Goal: Information Seeking & Learning: Learn about a topic

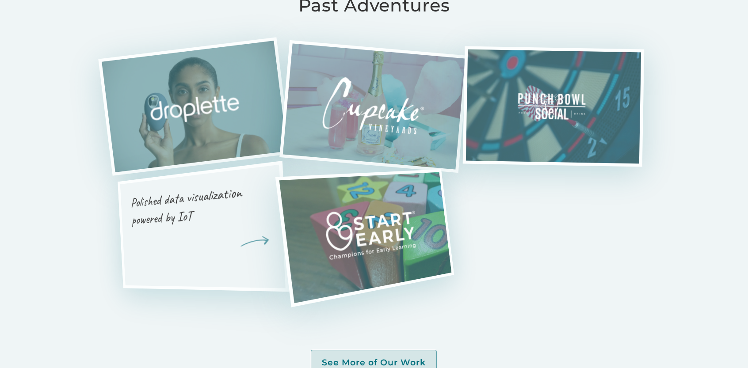
scroll to position [2004, 0]
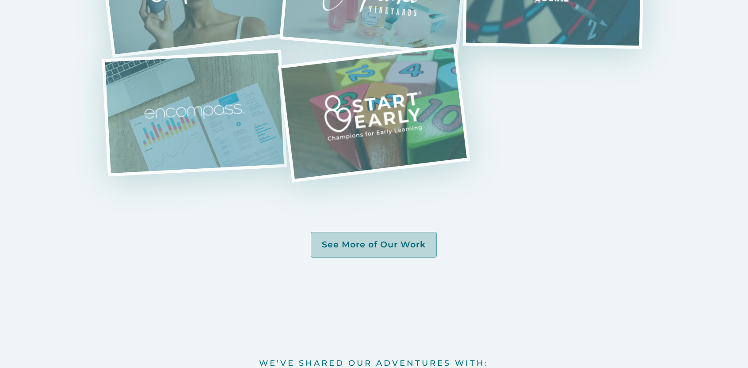
click at [400, 256] on link "See More of Our Work" at bounding box center [374, 245] width 126 height 26
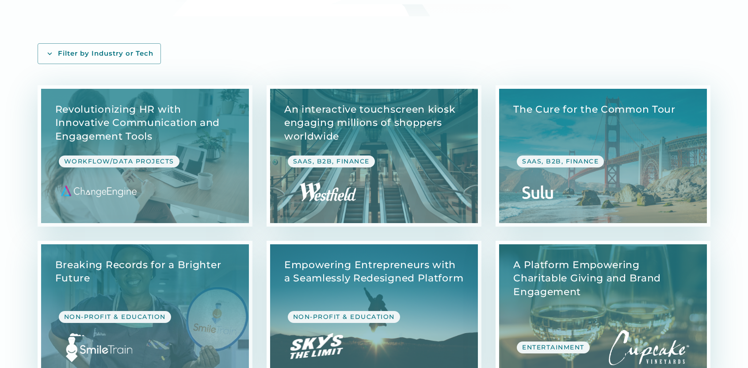
scroll to position [236, 0]
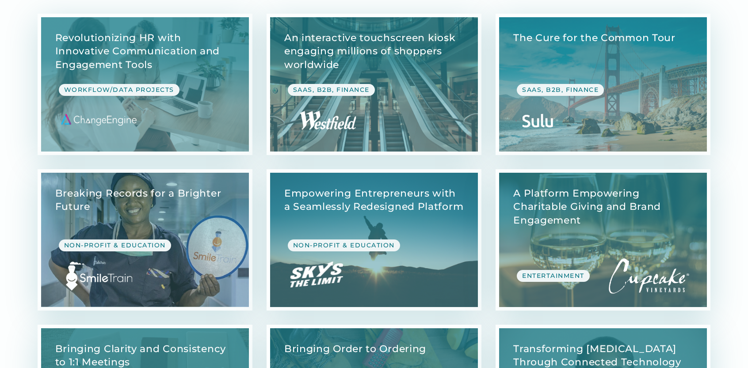
click at [222, 243] on link "View Case Study" at bounding box center [145, 240] width 208 height 134
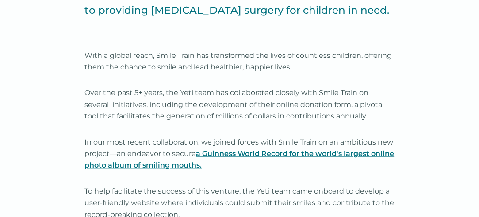
scroll to position [552, 0]
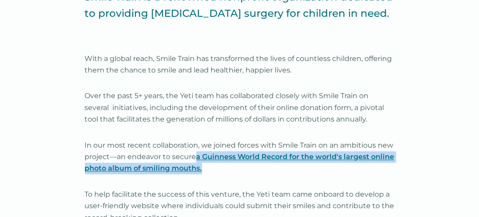
drag, startPoint x: 244, startPoint y: 172, endPoint x: 212, endPoint y: 160, distance: 34.3
click at [212, 160] on p "In our most recent collaboration, we joined forces with Smile Train on an ambit…" at bounding box center [239, 157] width 309 height 35
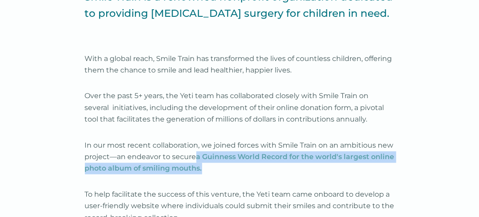
copy p "a Guinness World Record for the world's largest online photo album of smiling m…"
